Goal: Information Seeking & Learning: Compare options

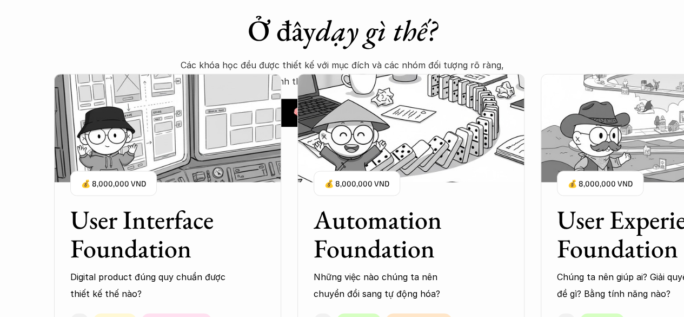
scroll to position [866, 0]
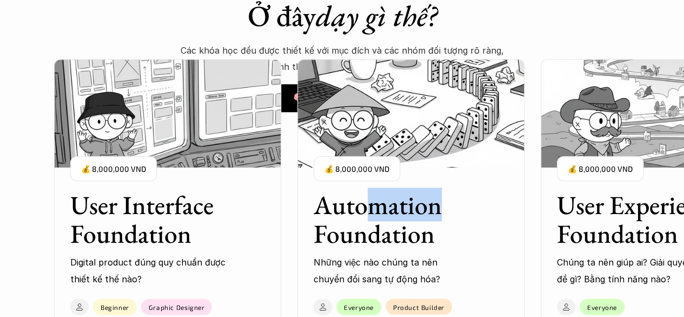
drag, startPoint x: 437, startPoint y: 174, endPoint x: 365, endPoint y: 182, distance: 72.4
click at [365, 182] on div "Automation Foundation Những việc nào chúng ta nên chuyển đổi sang tự động hóa? …" at bounding box center [411, 230] width 227 height 113
click at [488, 213] on div "Automation Foundation Những việc nào chúng ta nên chuyển đổi sang tự động hóa? …" at bounding box center [411, 230] width 227 height 113
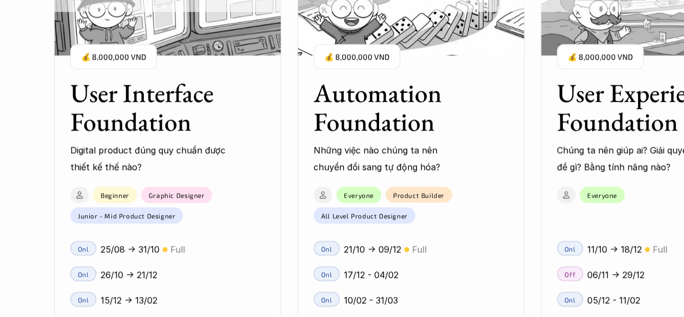
scroll to position [1353, 0]
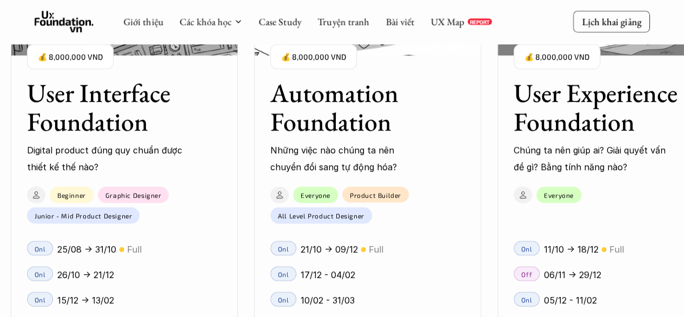
click at [131, 104] on h3 "User Interface Foundation" at bounding box center [111, 106] width 168 height 57
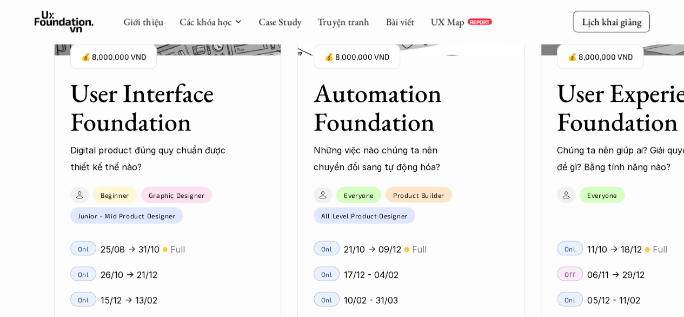
scroll to position [1136, 0]
click at [175, 46] on img at bounding box center [167, 1] width 227 height 108
click at [84, 275] on div "01 02 03 04 05 06" at bounding box center [54, 158] width 108 height 317
click at [101, 274] on div "01 02 03 04 05 06" at bounding box center [54, 158] width 108 height 317
click at [80, 191] on div "01 02 03 04 05 06" at bounding box center [54, 158] width 108 height 317
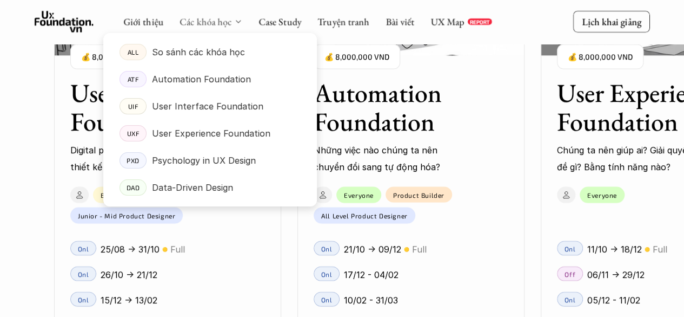
click at [224, 22] on link "Các khóa học" at bounding box center [206, 21] width 52 height 12
click at [236, 52] on p "So sánh các khóa học" at bounding box center [198, 52] width 93 height 16
